Goal: Task Accomplishment & Management: Manage account settings

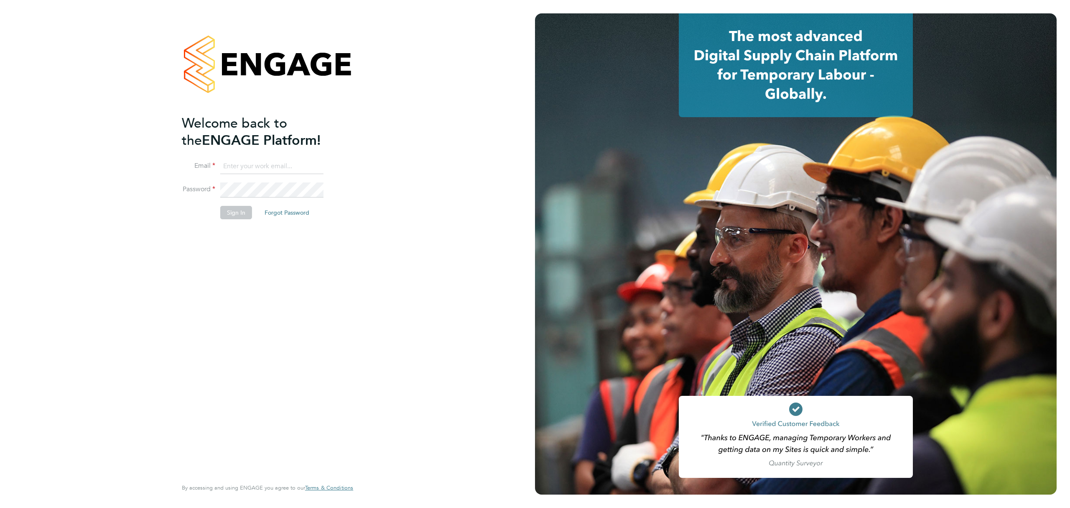
type input "[PERSON_NAME][EMAIL_ADDRESS][PERSON_NAME][DOMAIN_NAME]"
click at [224, 206] on button "Sign In" at bounding box center [236, 212] width 32 height 13
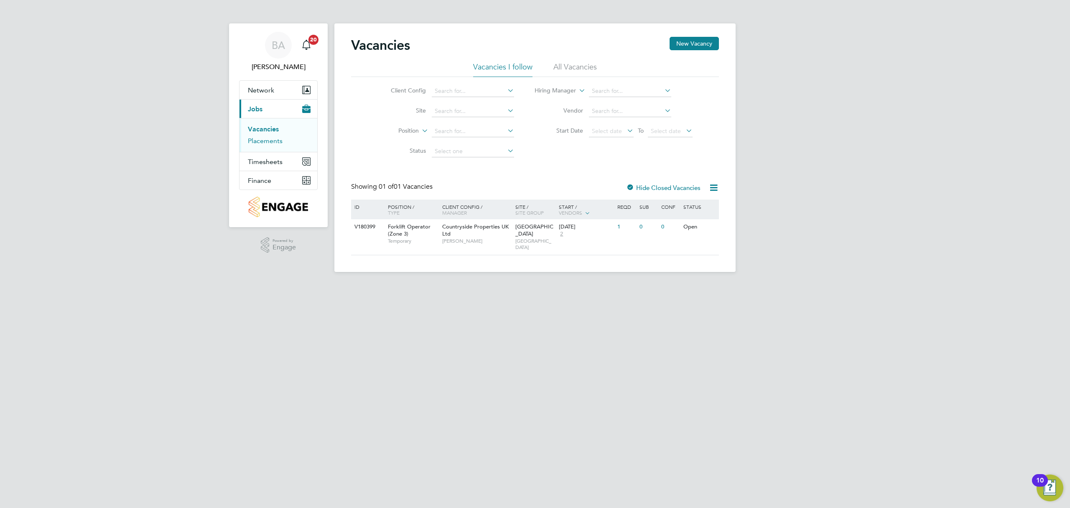
click at [258, 139] on link "Placements" at bounding box center [265, 141] width 35 height 8
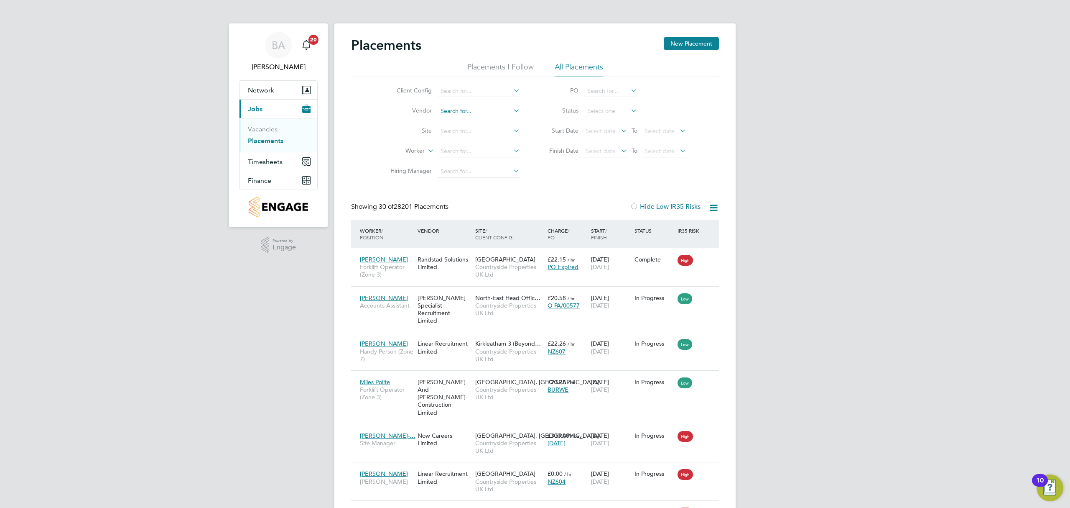
click at [461, 114] on input at bounding box center [479, 111] width 82 height 12
click at [466, 94] on input at bounding box center [479, 91] width 82 height 12
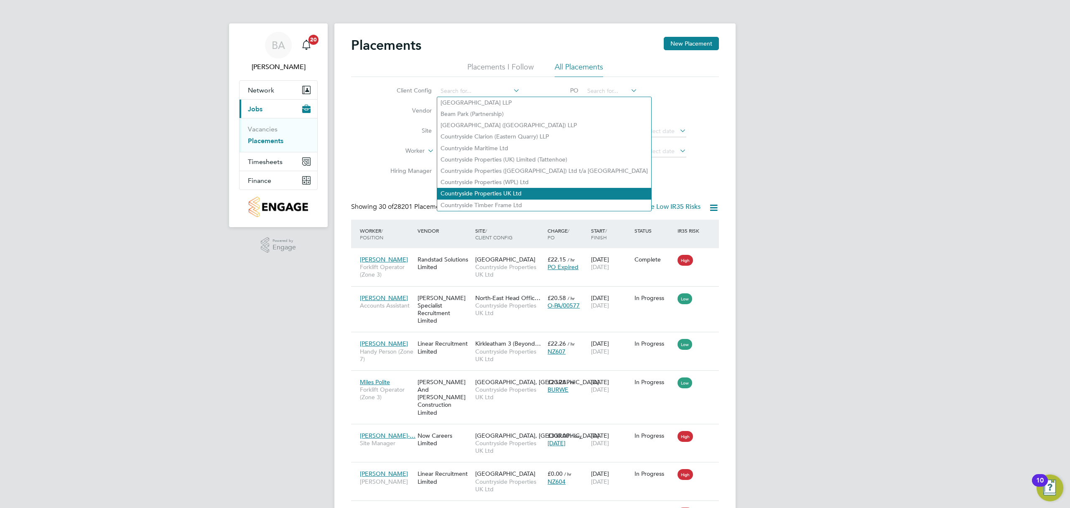
click at [476, 188] on li "Countryside Properties UK Ltd" at bounding box center [544, 193] width 214 height 11
type input "Countryside Properties UK Ltd"
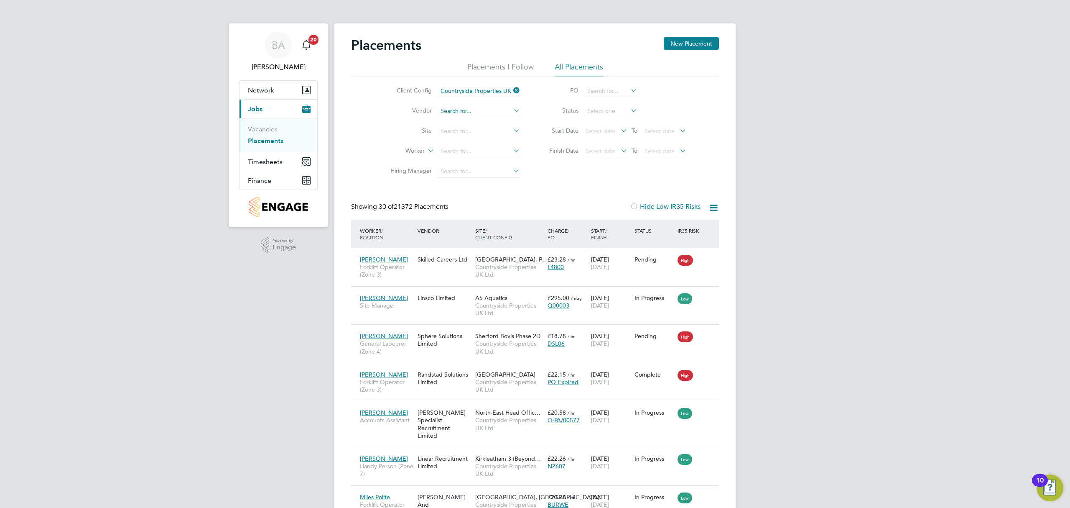
click at [483, 111] on input at bounding box center [479, 111] width 82 height 12
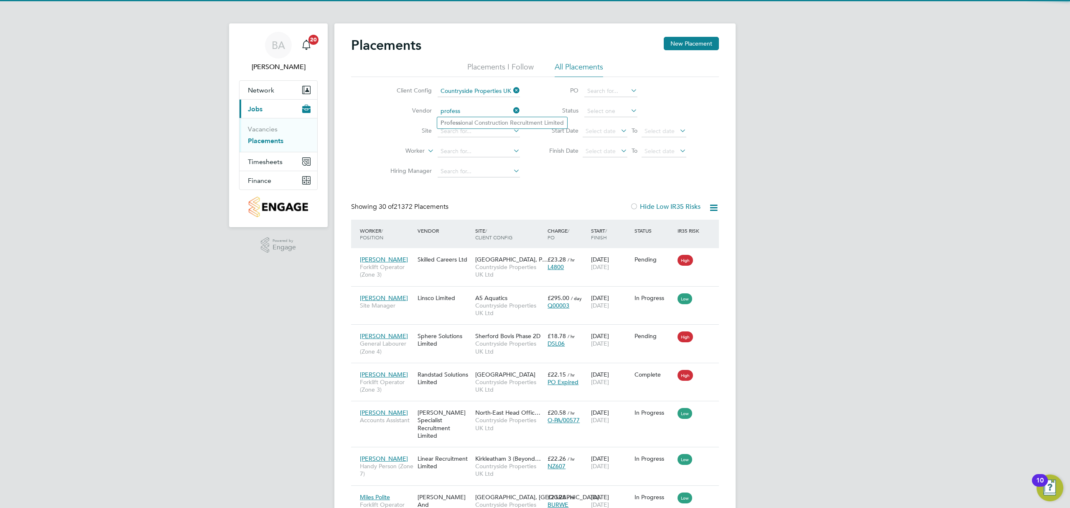
click at [510, 112] on input "profess" at bounding box center [479, 111] width 82 height 12
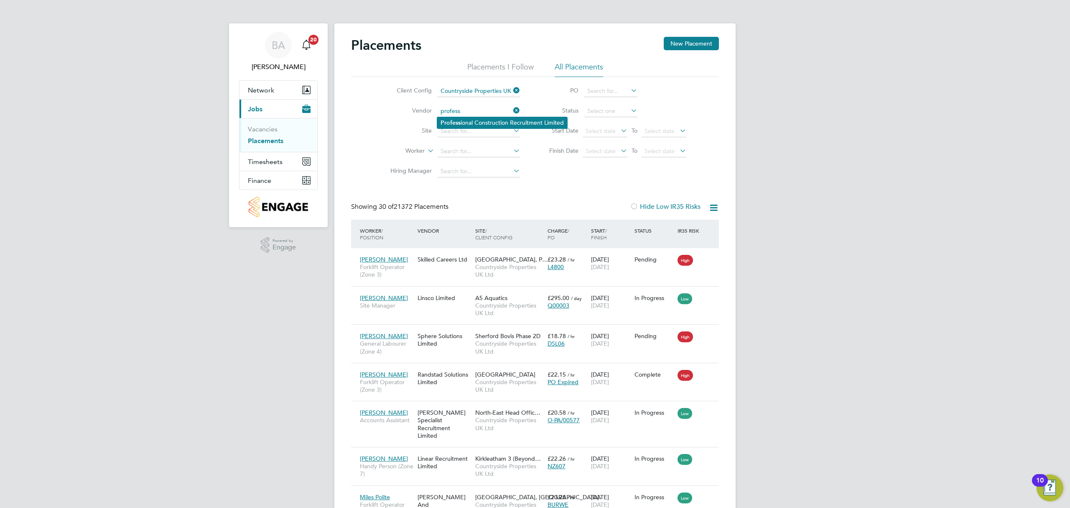
click at [495, 117] on li "Profess ional Construction Recruitment Limited" at bounding box center [502, 122] width 130 height 11
type input "Professional Construction Recruitment Limited"
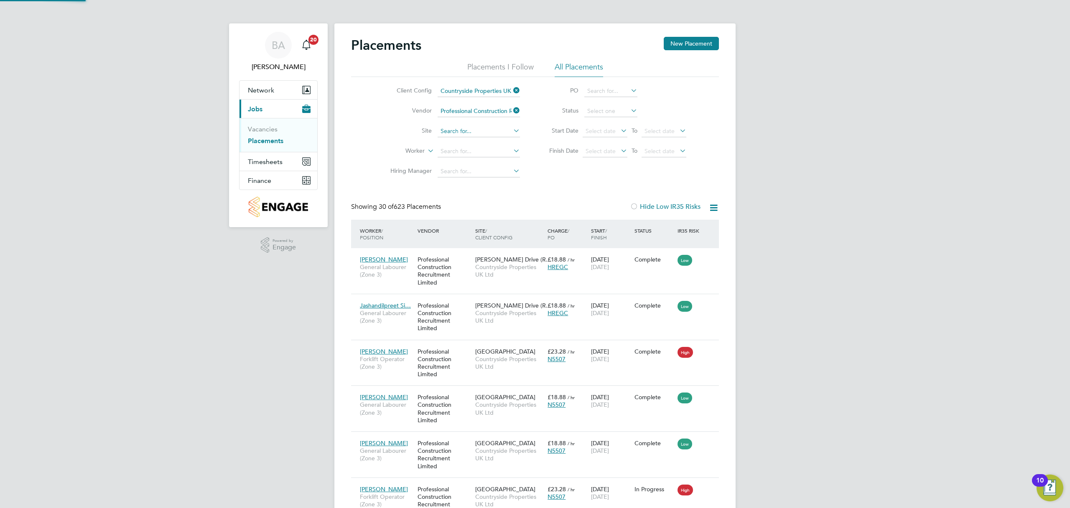
click at [460, 135] on input at bounding box center [479, 131] width 82 height 12
click at [479, 141] on li "[GEOGRAPHIC_DATA]" at bounding box center [503, 142] width 132 height 11
type input "[GEOGRAPHIC_DATA]"
click at [606, 112] on input at bounding box center [610, 111] width 53 height 12
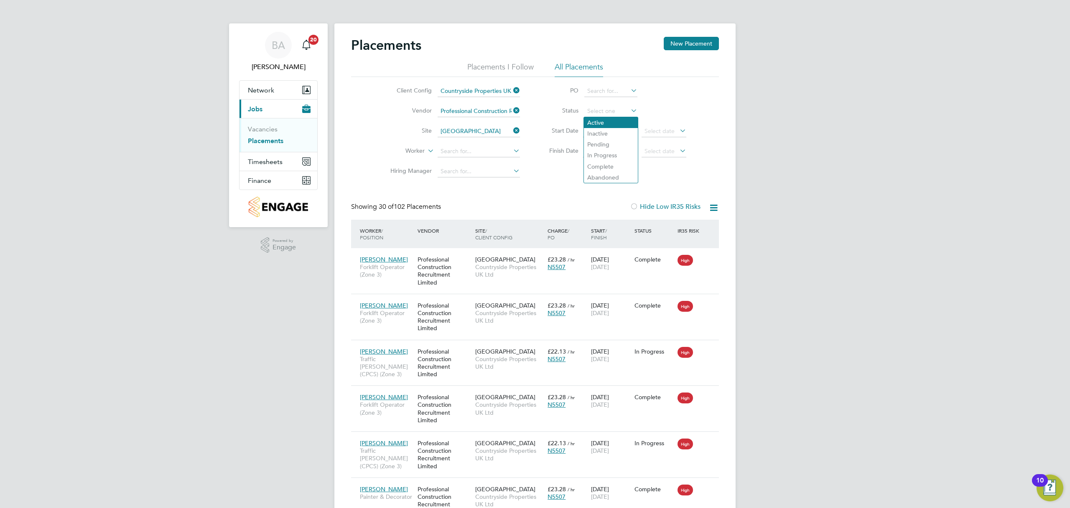
click at [607, 123] on li "Active" at bounding box center [611, 122] width 54 height 11
type input "Active"
click at [629, 109] on icon at bounding box center [629, 111] width 0 height 12
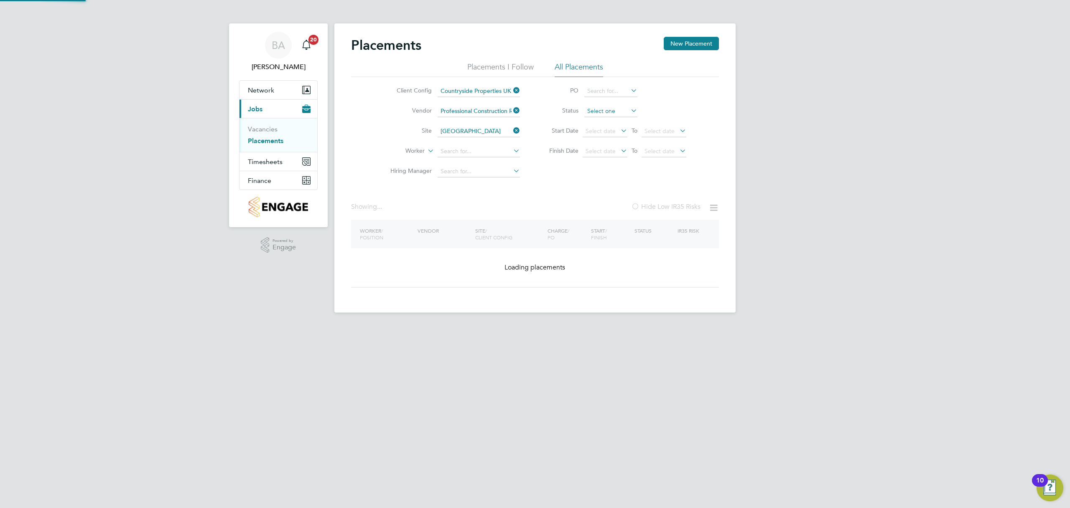
click at [621, 111] on input at bounding box center [610, 111] width 53 height 12
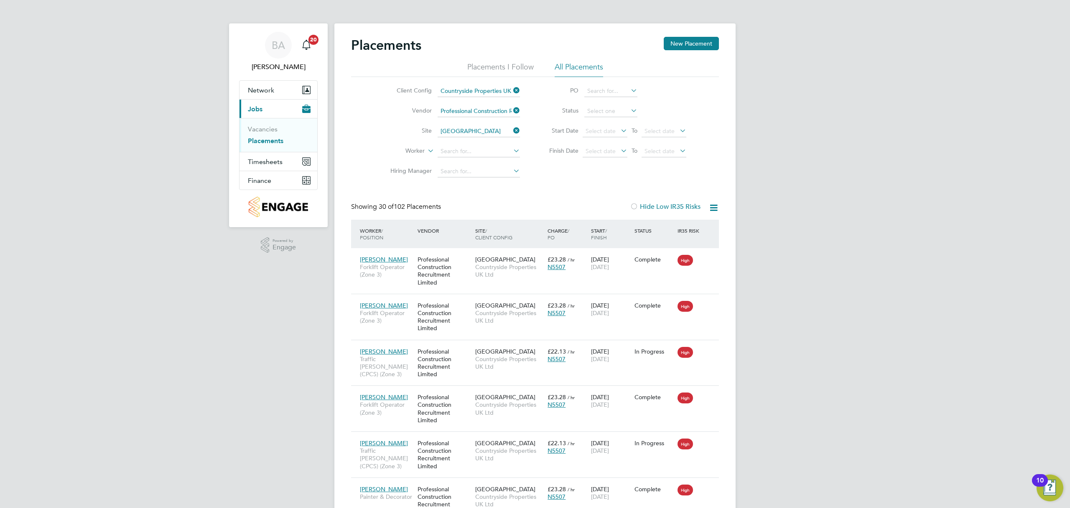
click at [648, 107] on li "Status" at bounding box center [614, 111] width 166 height 20
click at [476, 154] on input at bounding box center [479, 151] width 82 height 12
click at [486, 164] on li "[PERSON_NAME] ih" at bounding box center [478, 162] width 83 height 11
type input "[PERSON_NAME]"
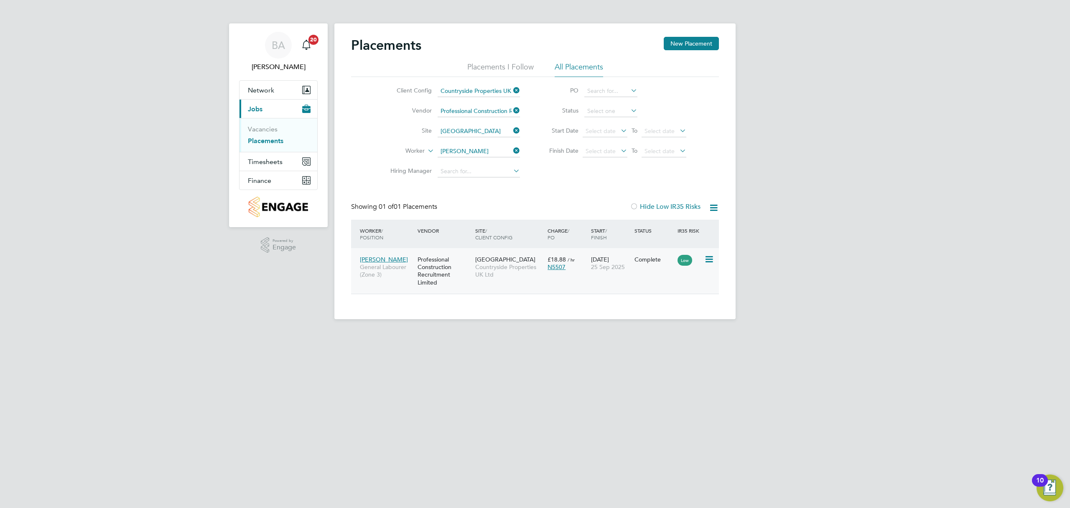
click at [463, 263] on div "Professional Construction Recruitment Limited" at bounding box center [445, 270] width 58 height 39
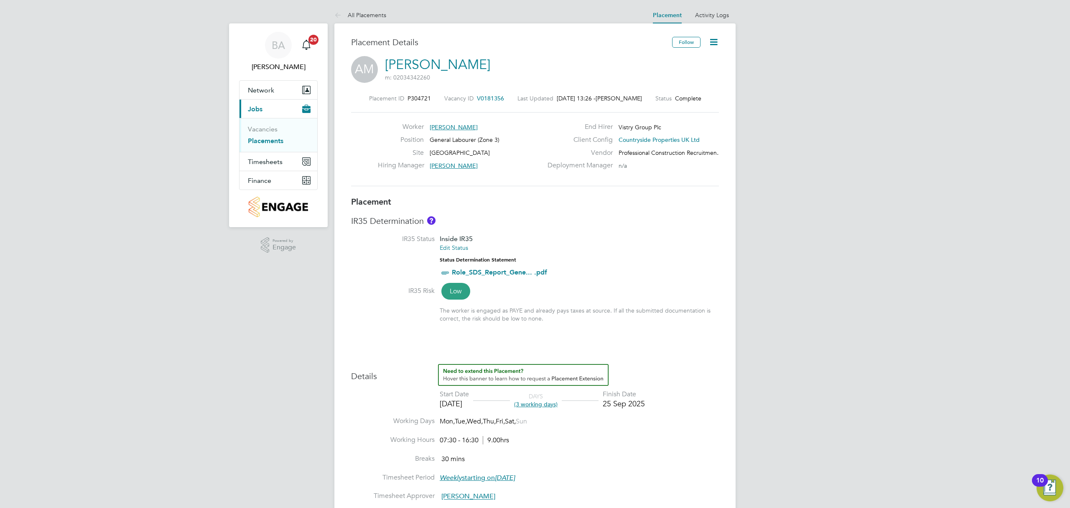
click at [712, 44] on icon at bounding box center [714, 42] width 10 height 10
click at [671, 61] on li "Edit Placement e" at bounding box center [674, 62] width 86 height 12
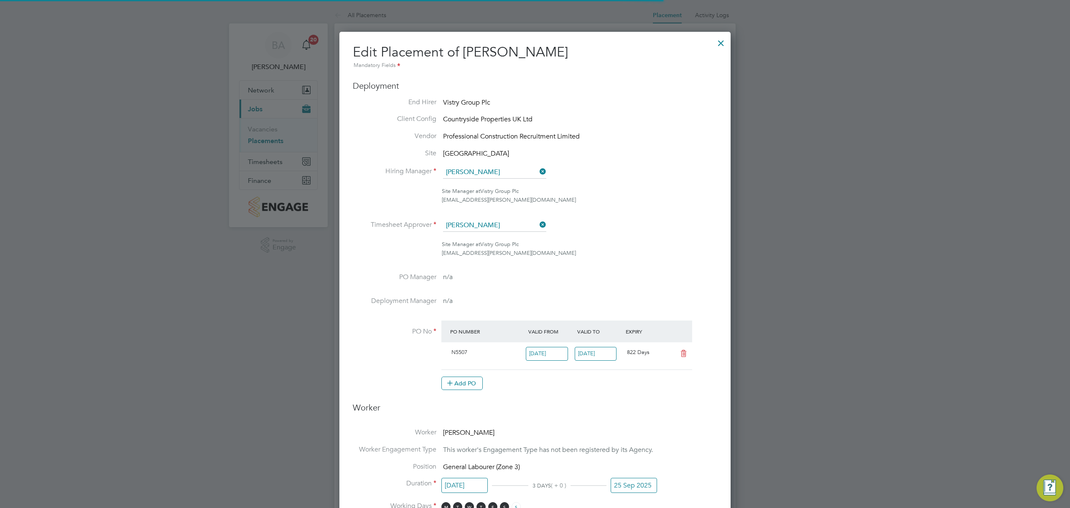
scroll to position [4, 4]
click at [636, 490] on input "25 Sep 2025" at bounding box center [634, 484] width 46 height 15
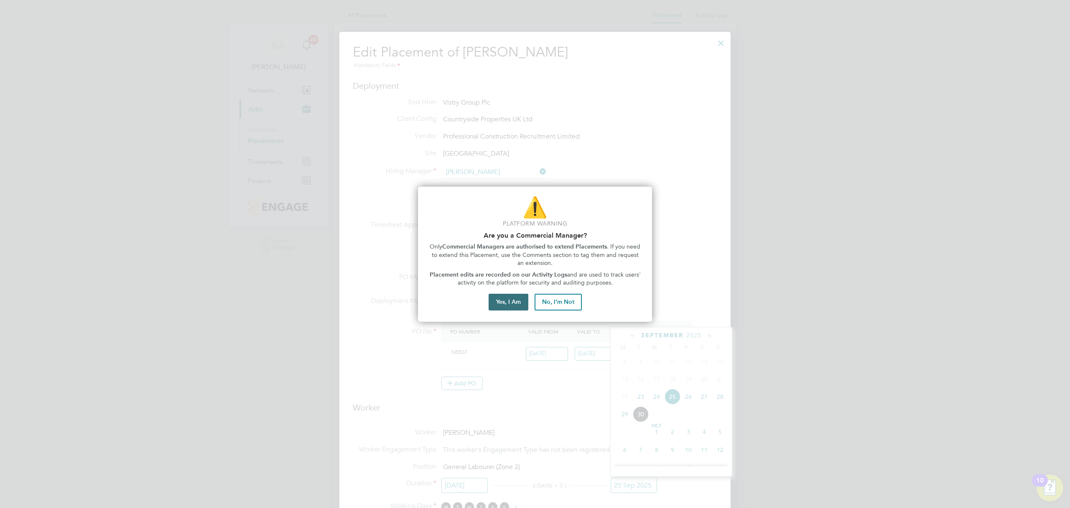
click at [508, 305] on button "Yes, I Am" at bounding box center [509, 301] width 40 height 17
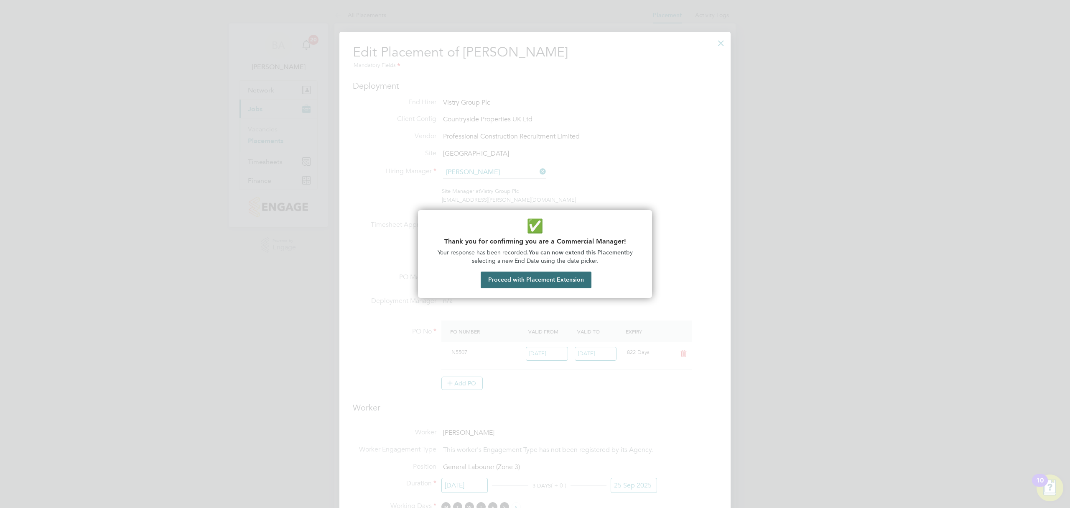
click at [549, 273] on button "Proceed with Placement Extension" at bounding box center [536, 279] width 111 height 17
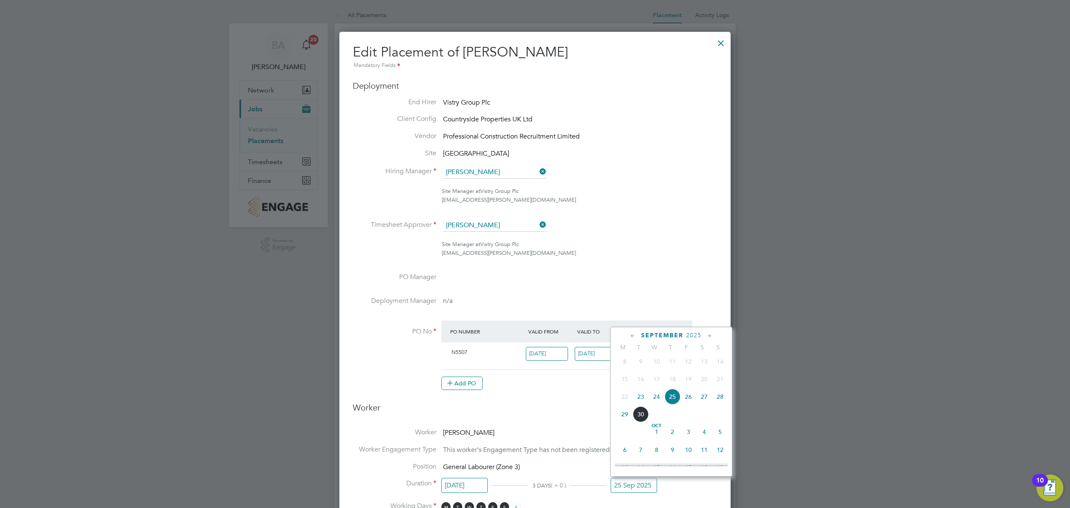
click at [688, 395] on span "26" at bounding box center [689, 396] width 16 height 16
type input "[DATE]"
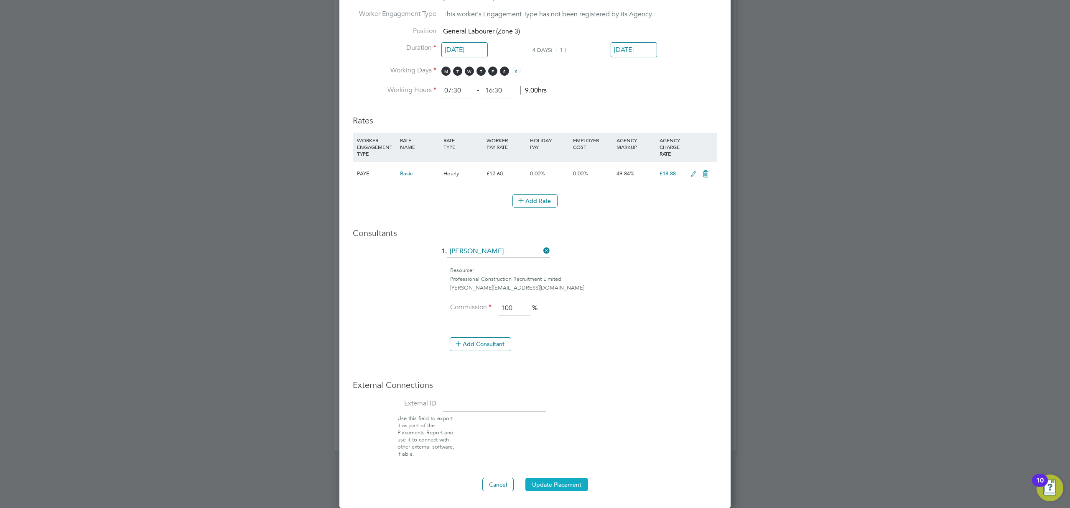
click at [574, 482] on button "Update Placement" at bounding box center [557, 483] width 63 height 13
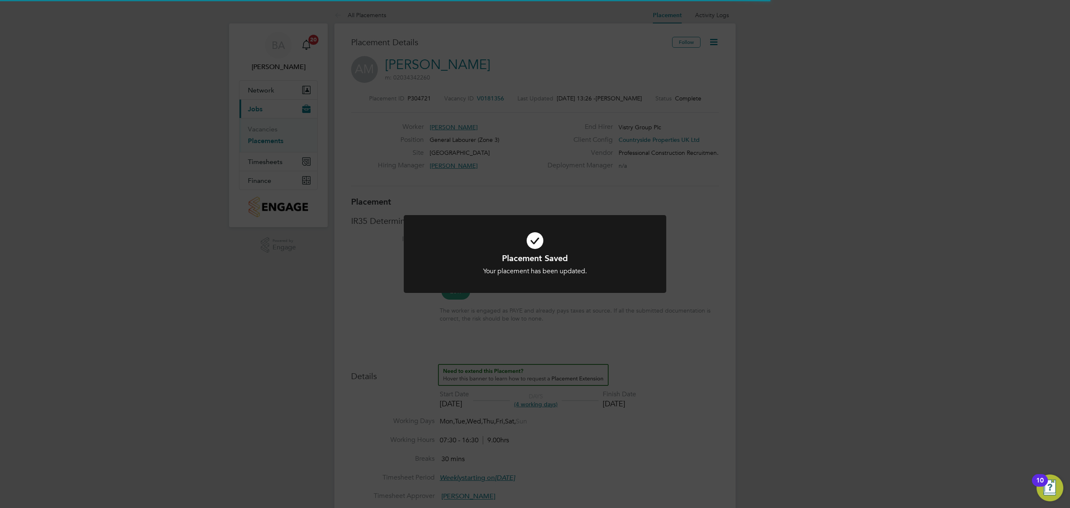
click at [728, 162] on div "Placement Saved Your placement has been updated. Cancel Okay" at bounding box center [535, 254] width 1070 height 508
